Goal: Navigation & Orientation: Find specific page/section

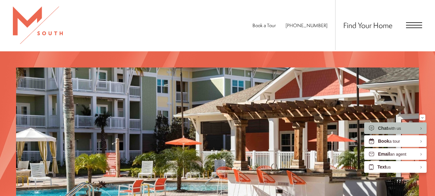
scroll to position [746, 0]
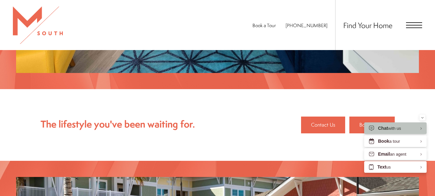
click at [412, 24] on span "Open Menu" at bounding box center [414, 25] width 16 height 6
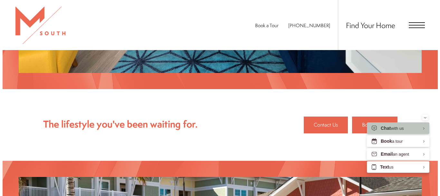
scroll to position [0, 0]
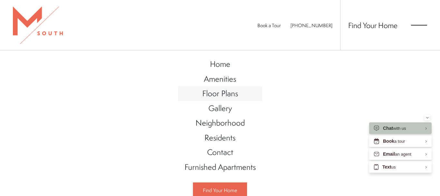
click at [221, 93] on span "Floor Plans" at bounding box center [220, 93] width 36 height 11
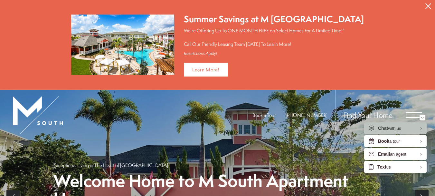
click at [413, 112] on span "Open Menu" at bounding box center [414, 115] width 16 height 6
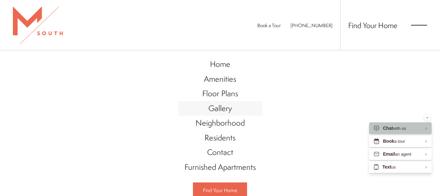
click at [221, 108] on span "Gallery" at bounding box center [220, 107] width 24 height 11
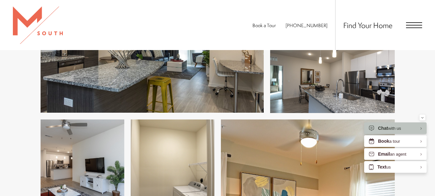
scroll to position [159, 0]
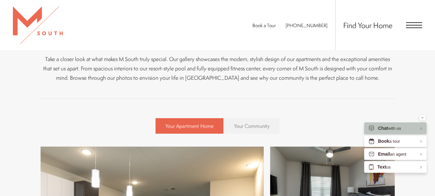
click at [254, 124] on span "Your Community" at bounding box center [251, 125] width 35 height 7
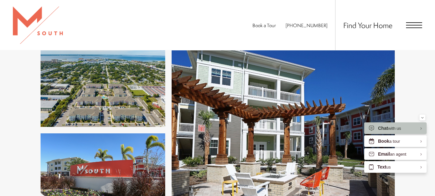
scroll to position [803, 0]
